Goal: Complete application form: Complete application form

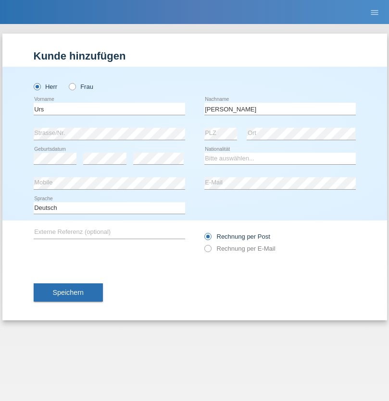
type input "[PERSON_NAME]"
select select "CH"
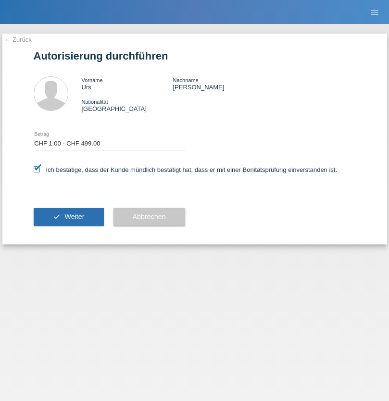
select select "1"
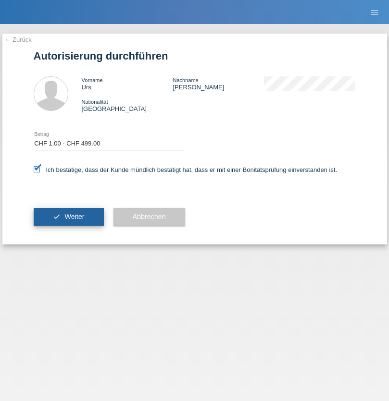
click at [68, 217] on span "Weiter" at bounding box center [74, 217] width 20 height 8
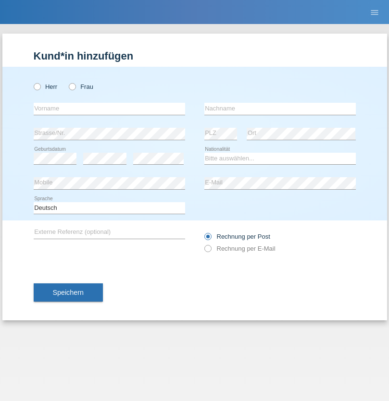
radio input "true"
click at [109, 109] on input "text" at bounding box center [109, 109] width 151 height 12
type input "[PERSON_NAME]"
click at [280, 109] on input "text" at bounding box center [279, 109] width 151 height 12
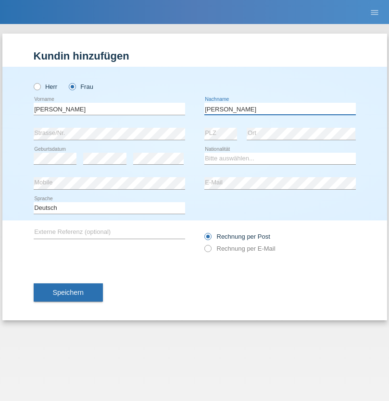
type input "Atahua Zevallos"
select select "CH"
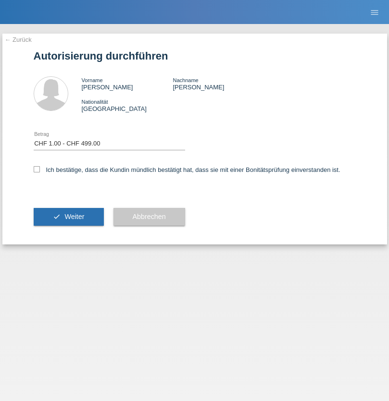
select select "1"
checkbox input "true"
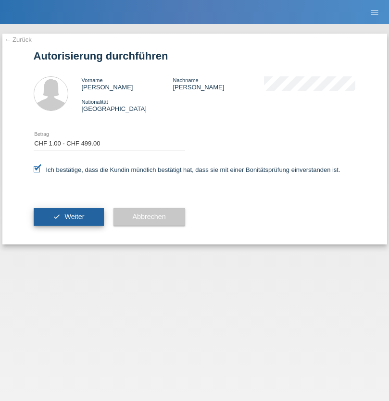
click at [68, 217] on span "Weiter" at bounding box center [74, 217] width 20 height 8
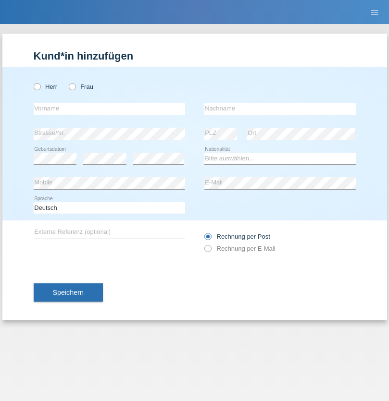
radio input "true"
click at [109, 109] on input "text" at bounding box center [109, 109] width 151 height 12
type input "[PERSON_NAME]"
click at [280, 109] on input "text" at bounding box center [279, 109] width 151 height 12
type input "Shabani"
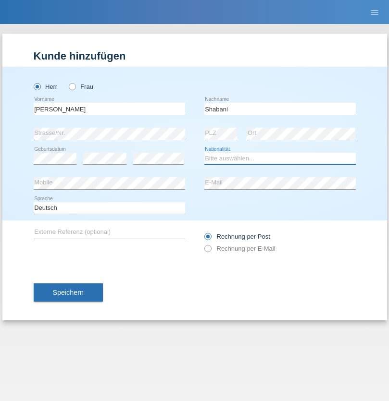
select select "CH"
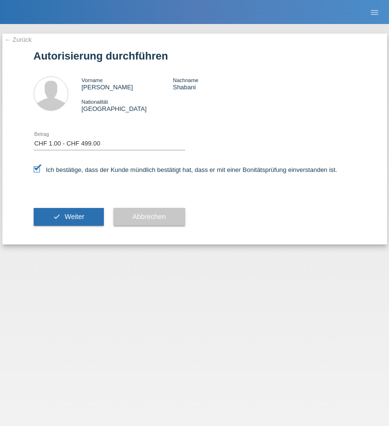
select select "1"
click at [68, 217] on span "Weiter" at bounding box center [74, 217] width 20 height 8
